Goal: Complete application form

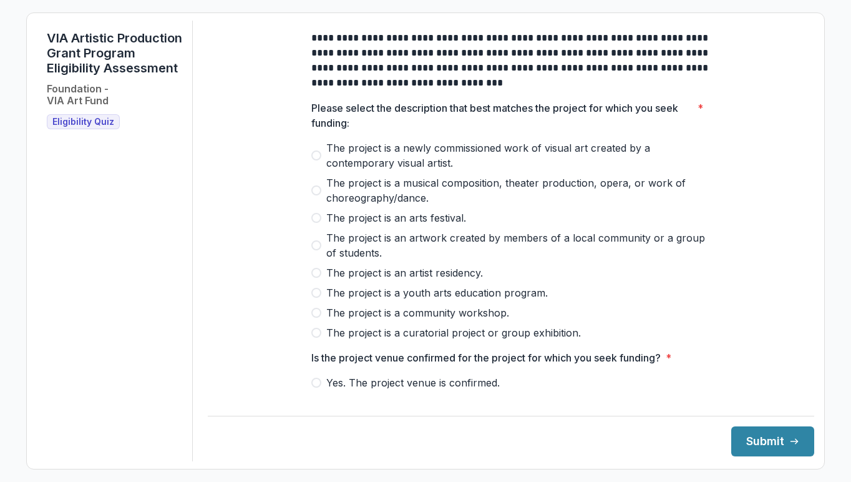
click at [400, 170] on span "The project is a newly commissioned work of visual art created by a contemporar…" at bounding box center [518, 155] width 385 height 30
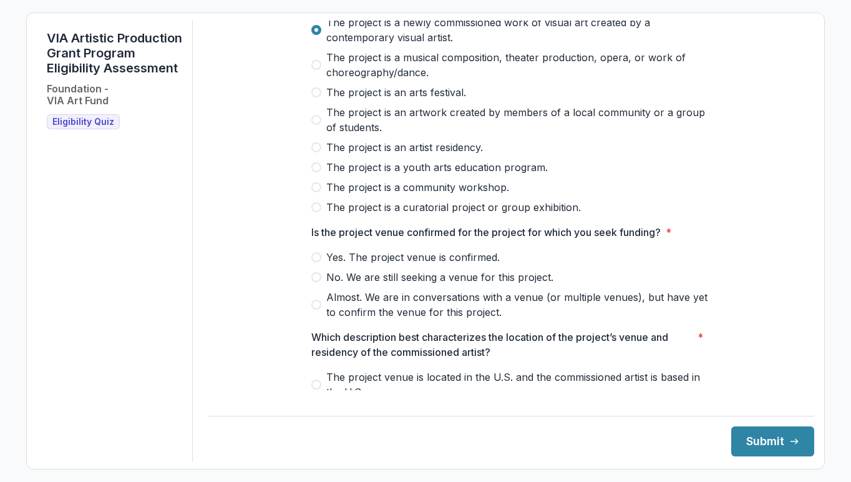
scroll to position [138, 0]
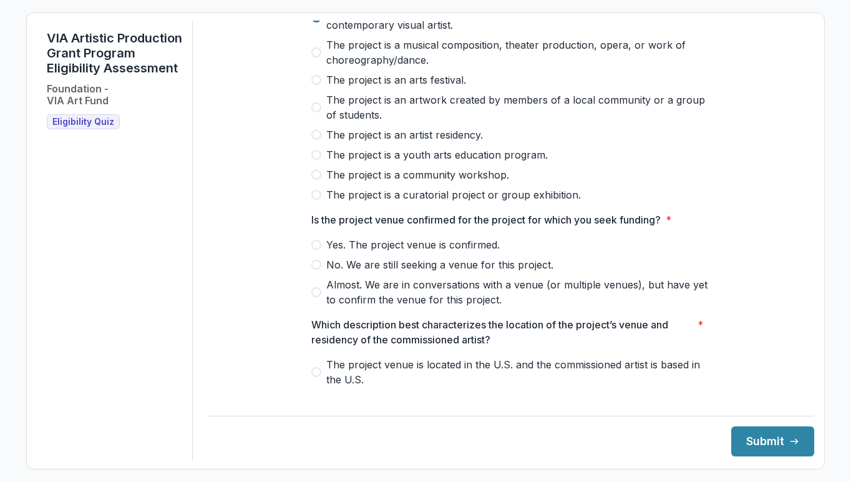
click at [406, 251] on span "Yes. The project venue is confirmed." at bounding box center [413, 244] width 174 height 15
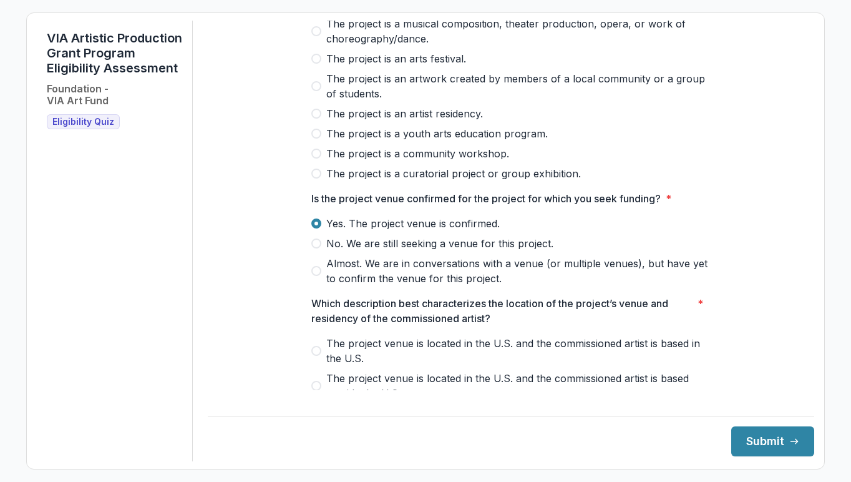
click at [406, 281] on span "Almost. We are in conversations with a venue (or multiple venues), but have yet…" at bounding box center [518, 271] width 385 height 30
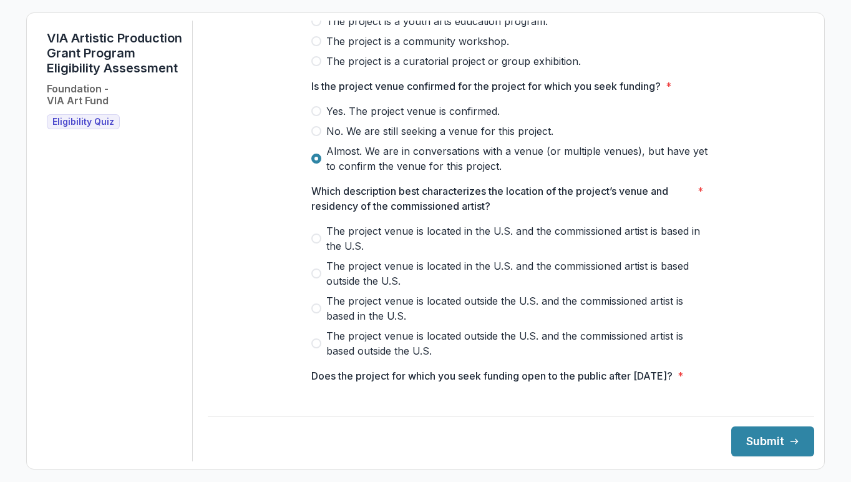
scroll to position [278, 0]
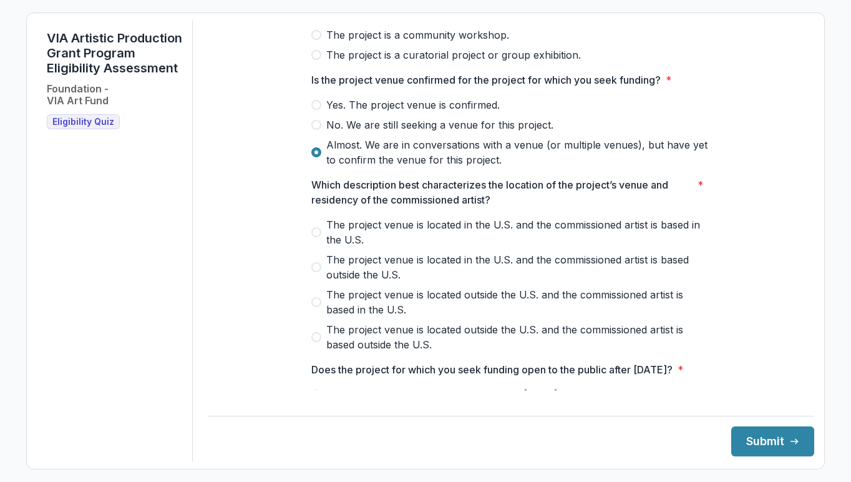
click at [414, 247] on span "The project venue is located in the U.S. and the commissioned artist is based i…" at bounding box center [518, 232] width 385 height 30
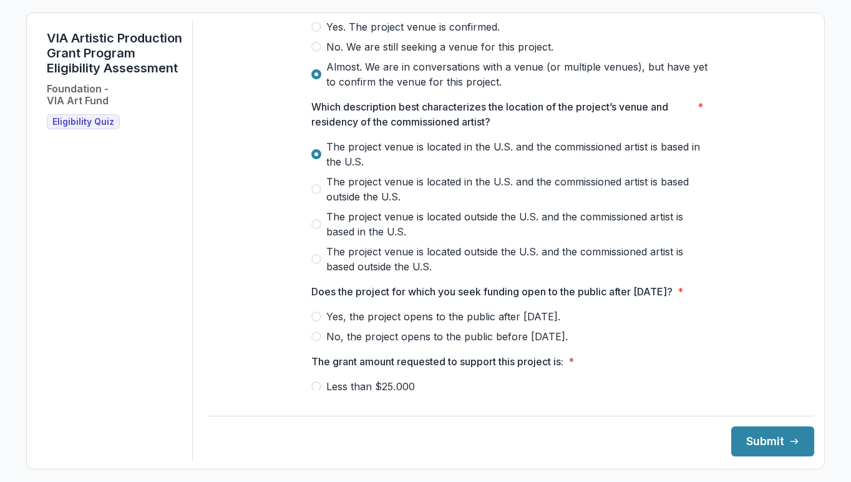
scroll to position [357, 0]
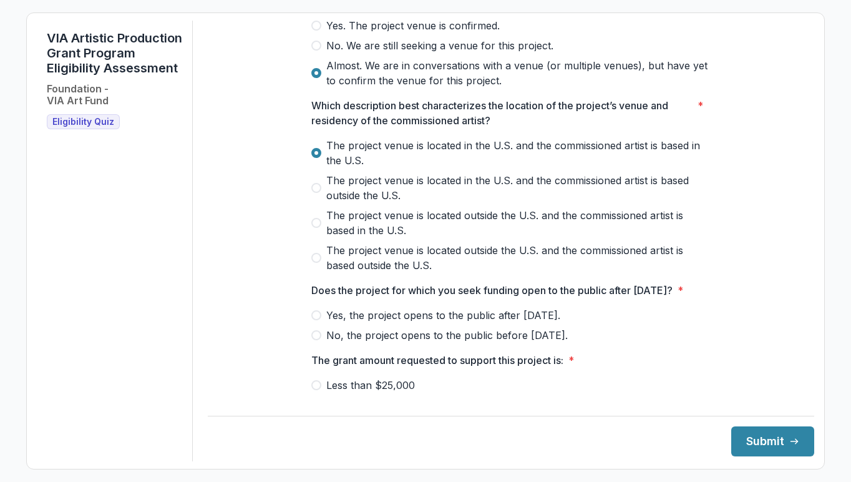
click at [388, 308] on div at bounding box center [511, 305] width 400 height 5
click at [385, 323] on span "Yes, the project opens to the public after [DATE]." at bounding box center [443, 315] width 234 height 15
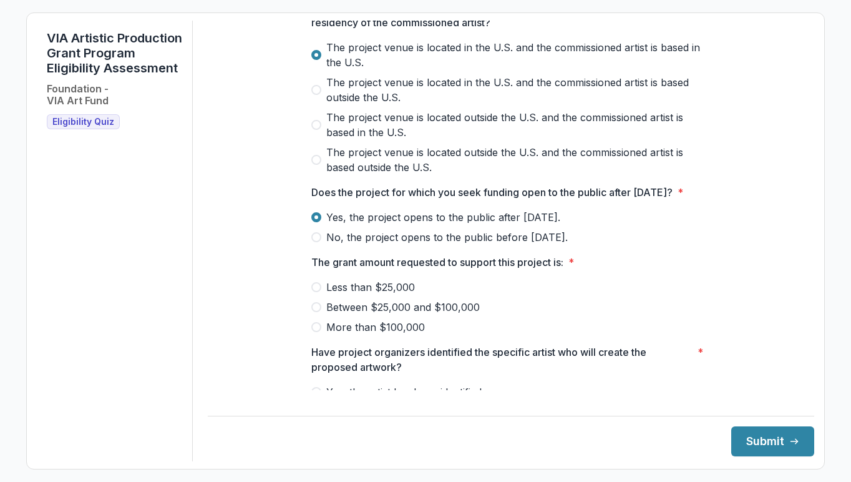
scroll to position [456, 0]
click at [390, 314] on span "Between $25,000 and $100,000" at bounding box center [403, 306] width 154 height 15
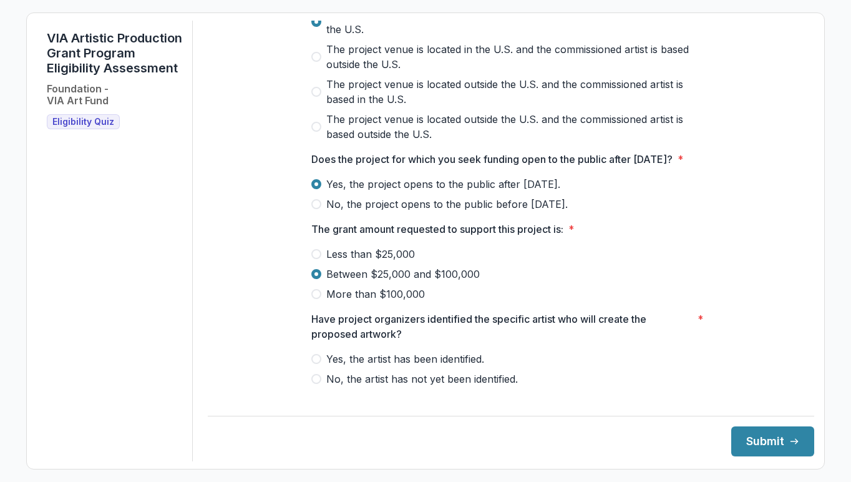
scroll to position [519, 0]
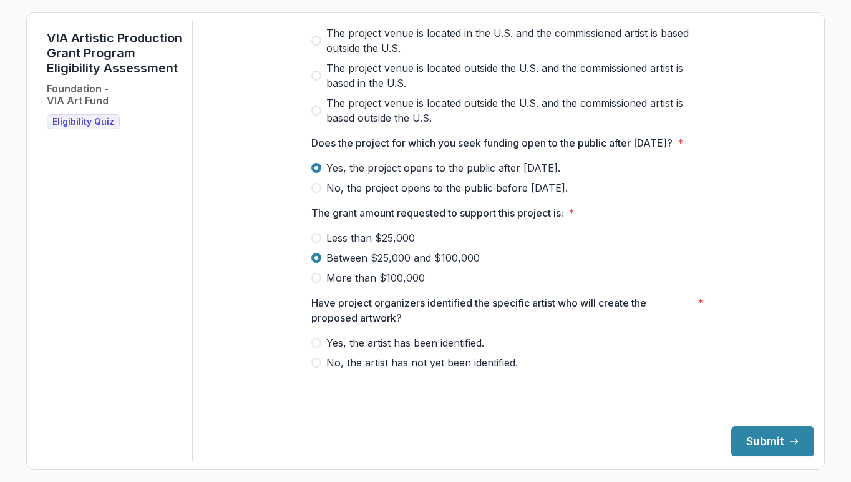
click at [393, 350] on span "Yes, the artist has been identified." at bounding box center [405, 342] width 158 height 15
click at [747, 438] on button "Submit" at bounding box center [773, 441] width 83 height 30
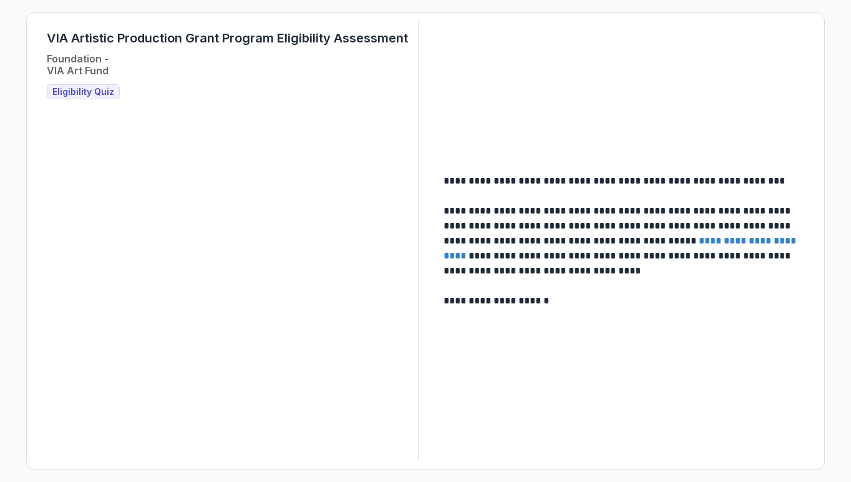
click at [700, 237] on link "**********" at bounding box center [621, 248] width 355 height 24
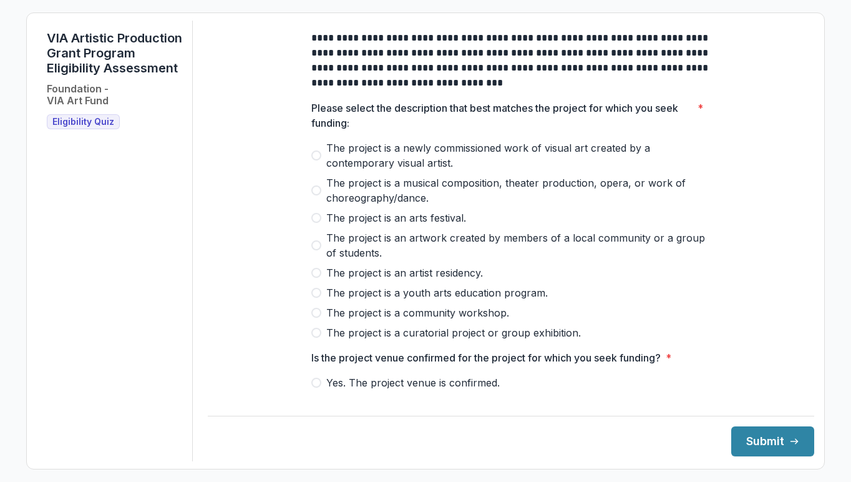
click at [422, 162] on span "The project is a newly commissioned work of visual art created by a contemporar…" at bounding box center [518, 155] width 385 height 30
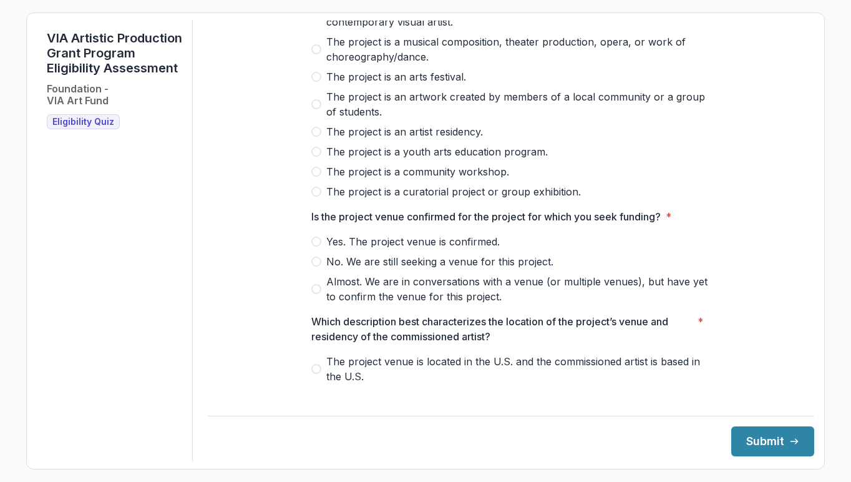
scroll to position [177, 0]
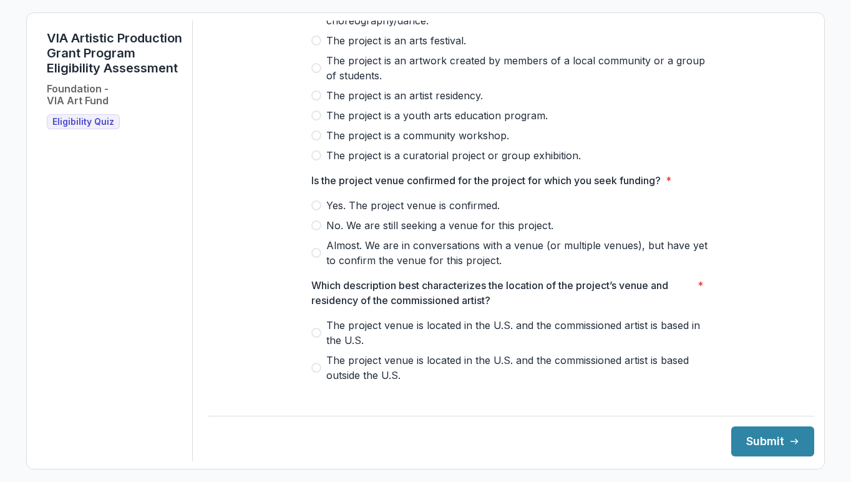
click at [416, 213] on span "Yes. The project venue is confirmed." at bounding box center [413, 205] width 174 height 15
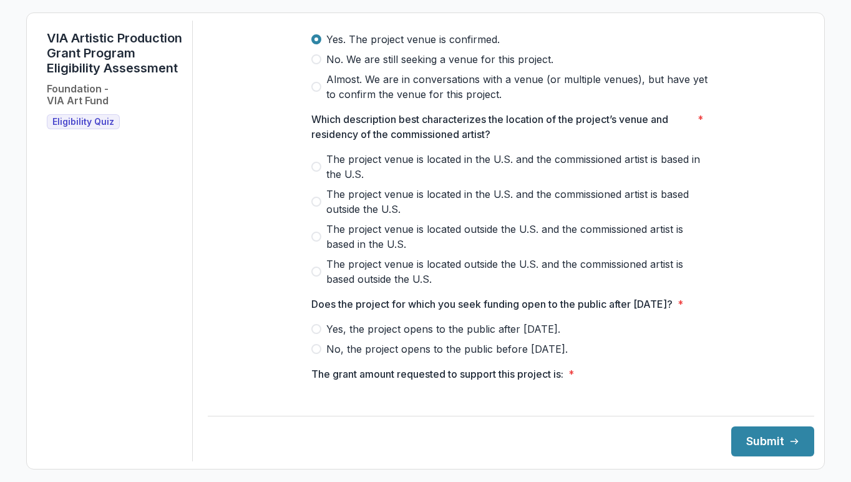
scroll to position [350, 0]
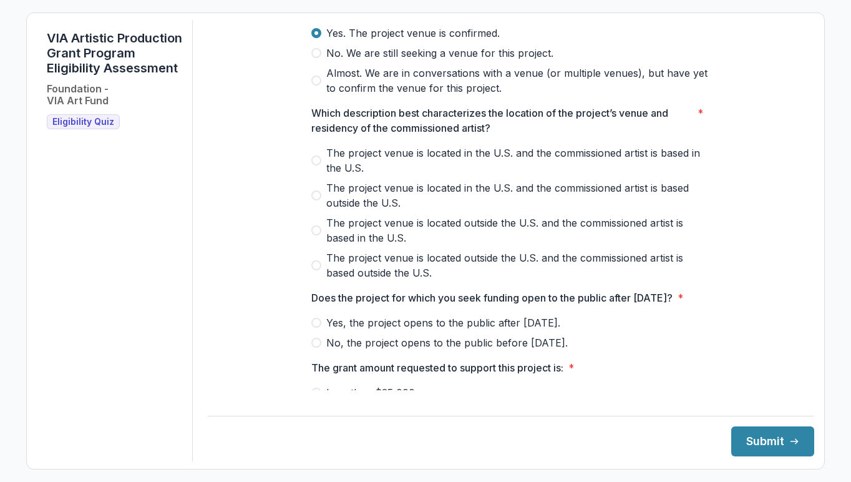
click at [434, 166] on span "The project venue is located in the U.S. and the commissioned artist is based i…" at bounding box center [518, 160] width 385 height 30
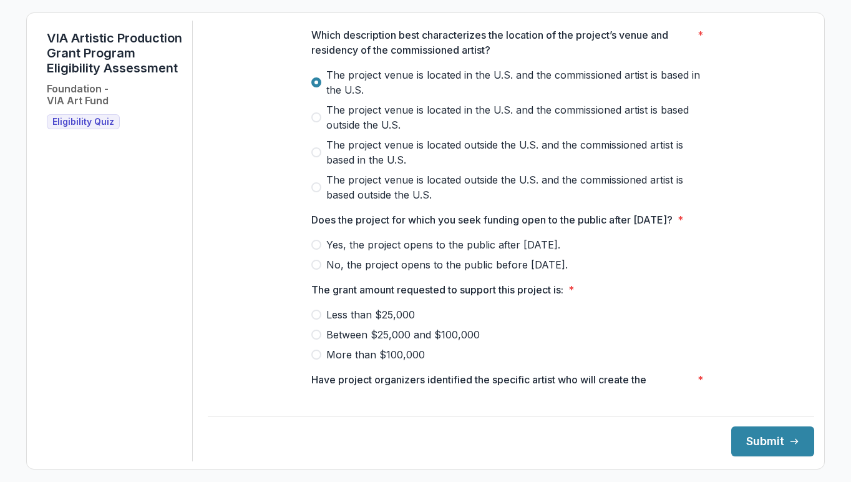
scroll to position [443, 0]
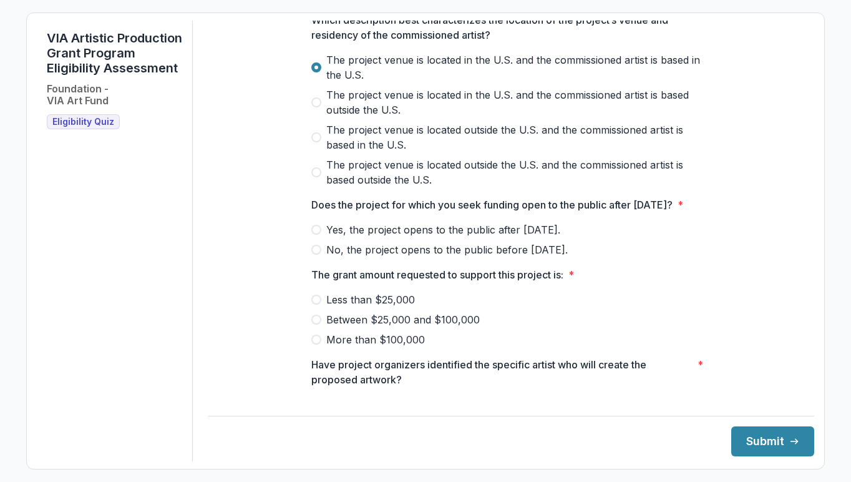
click at [404, 237] on span "Yes, the project opens to the public after [DATE]." at bounding box center [443, 229] width 234 height 15
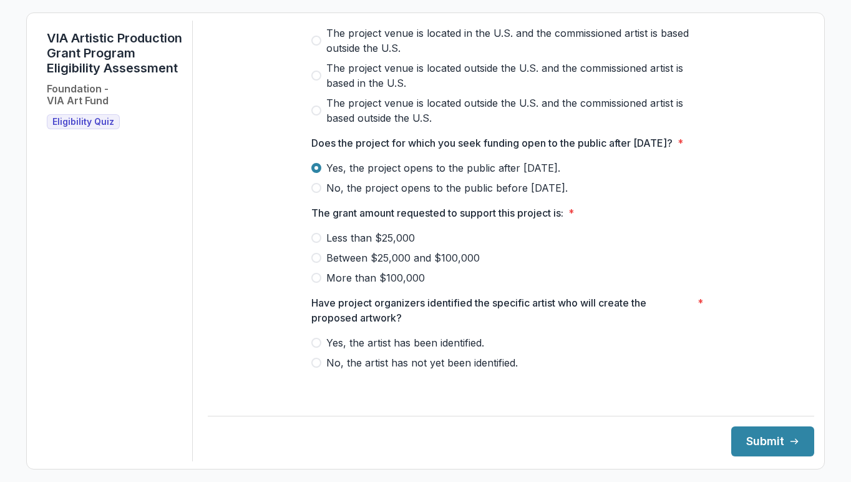
scroll to position [510, 0]
click at [403, 265] on span "Between $25,000 and $100,000" at bounding box center [403, 257] width 154 height 15
click at [406, 350] on span "Yes, the artist has been identified." at bounding box center [405, 342] width 158 height 15
click at [766, 440] on button "Submit" at bounding box center [773, 441] width 83 height 30
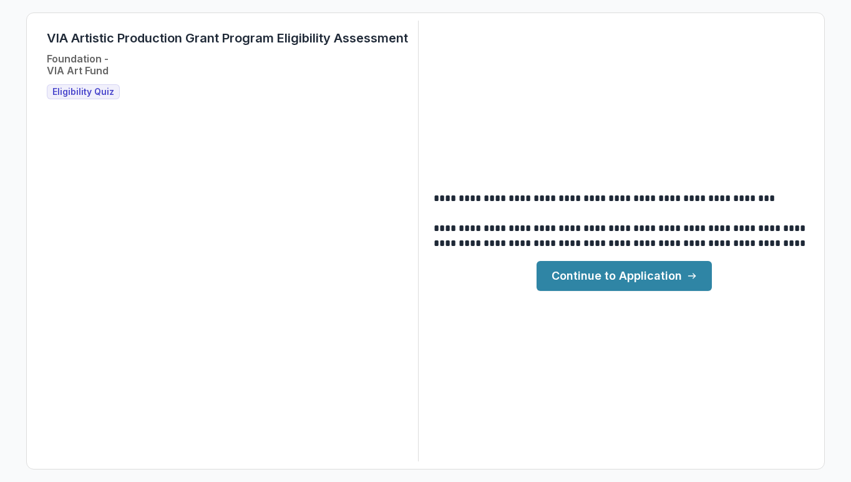
click at [672, 277] on link "Continue to Application" at bounding box center [624, 276] width 175 height 30
